Goal: Navigation & Orientation: Find specific page/section

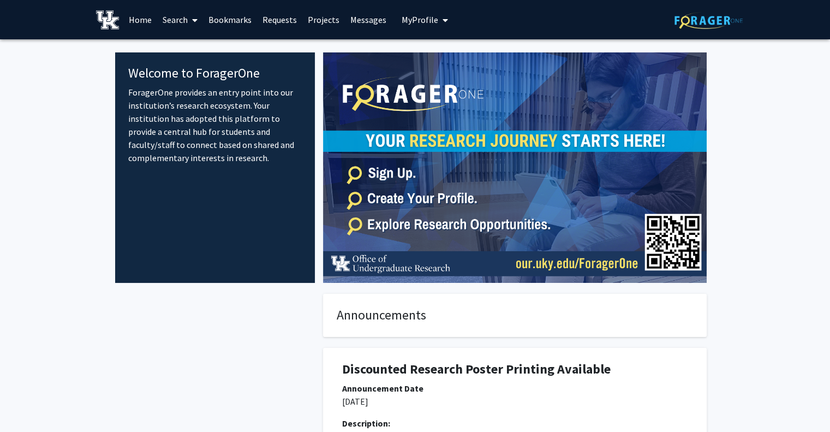
click at [276, 19] on link "Requests" at bounding box center [279, 20] width 45 height 38
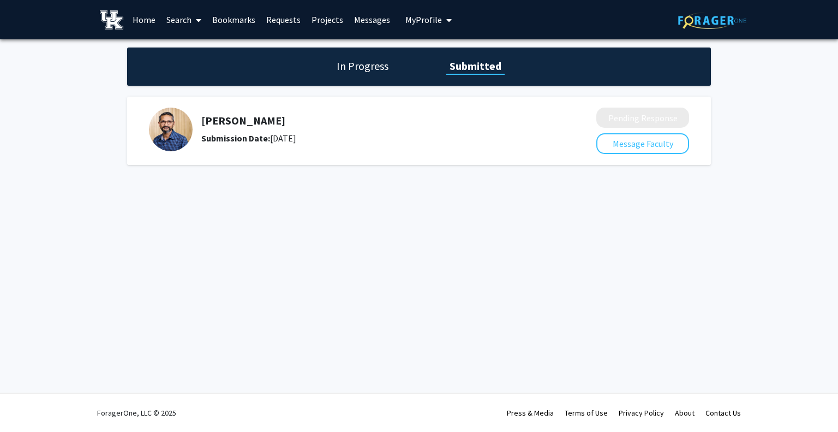
click at [234, 20] on link "Bookmarks" at bounding box center [234, 20] width 54 height 38
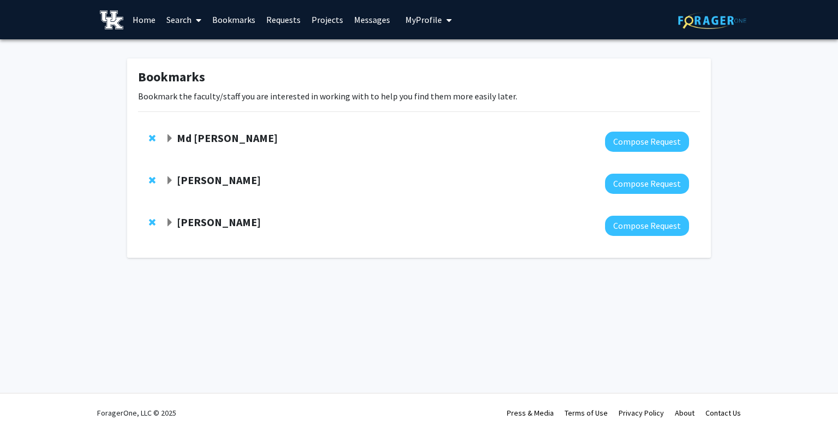
click at [228, 222] on strong "[PERSON_NAME]" at bounding box center [219, 222] width 84 height 14
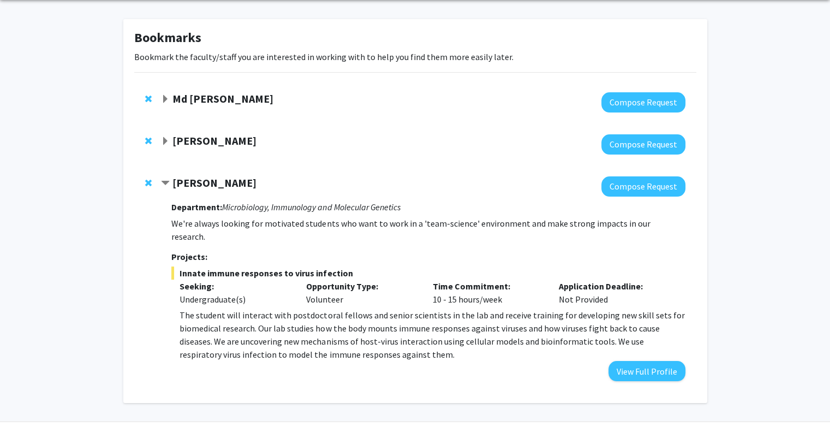
scroll to position [53, 0]
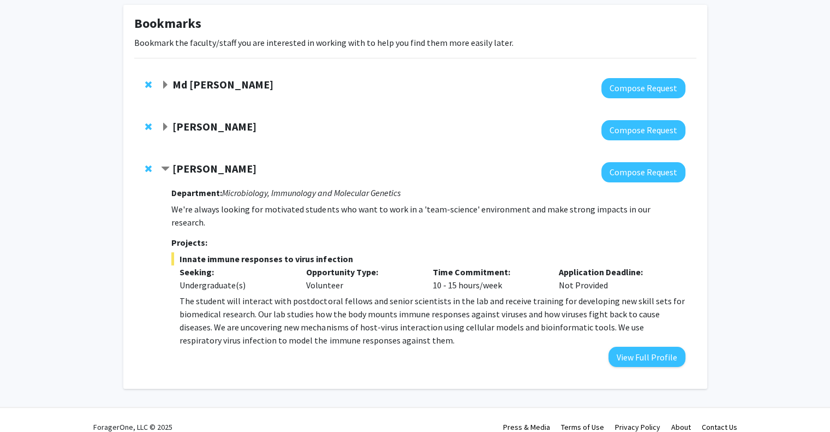
click at [217, 127] on strong "[PERSON_NAME]" at bounding box center [214, 127] width 84 height 14
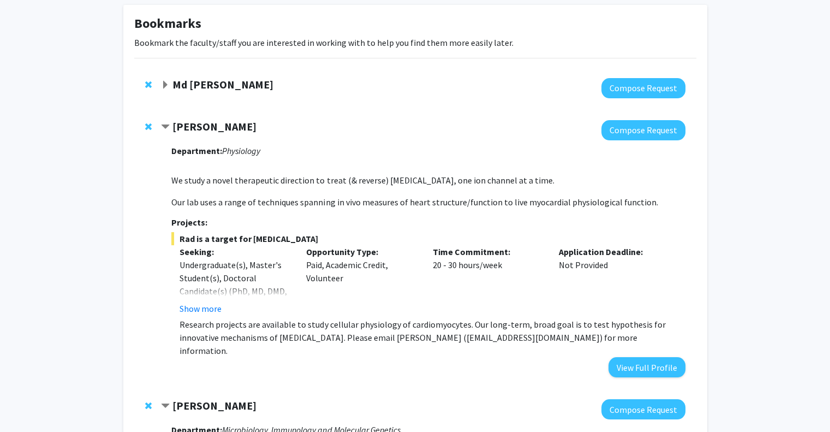
click at [223, 84] on strong "Md [PERSON_NAME]" at bounding box center [222, 84] width 101 height 14
